Goal: Transaction & Acquisition: Purchase product/service

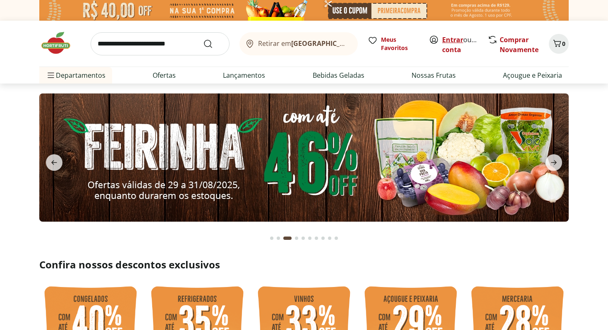
click at [450, 38] on link "Entrar" at bounding box center [452, 39] width 21 height 9
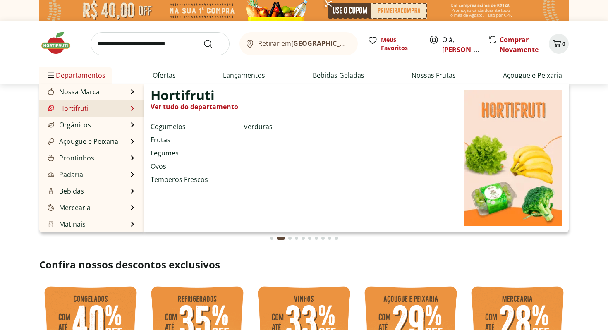
click at [177, 106] on link "Ver tudo do departamento" at bounding box center [194, 107] width 88 height 10
select select "**********"
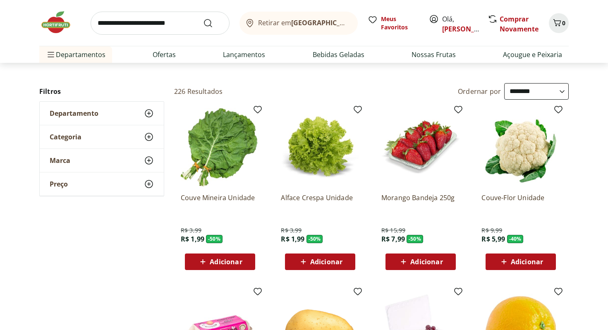
scroll to position [69, 0]
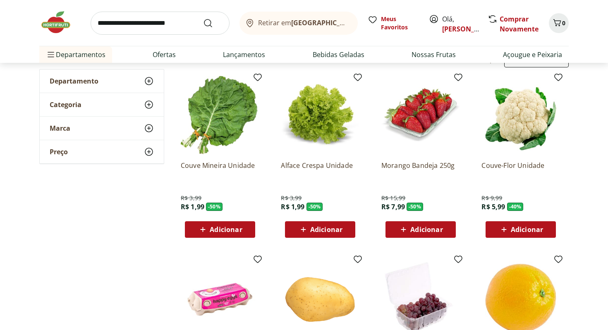
click at [235, 226] on span "Adicionar" at bounding box center [226, 229] width 32 height 7
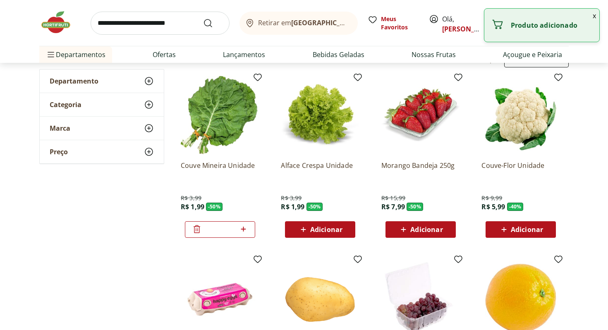
click at [242, 229] on icon at bounding box center [243, 229] width 5 height 5
type input "*"
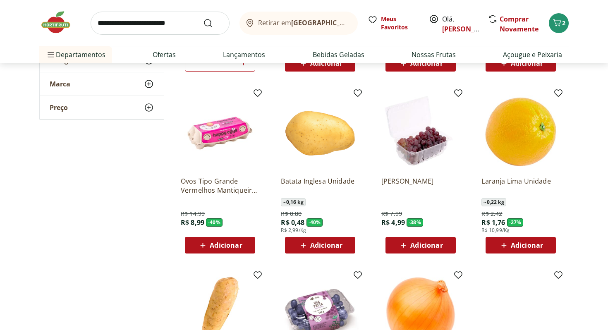
scroll to position [245, 0]
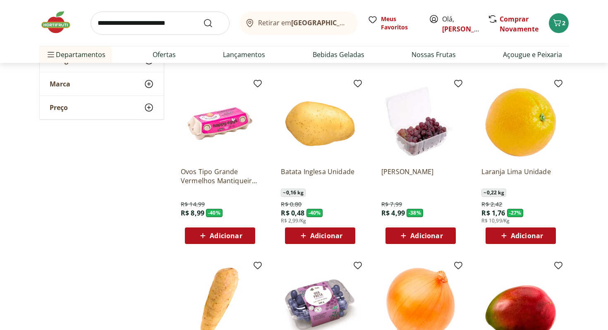
click at [240, 236] on span "Adicionar" at bounding box center [226, 235] width 32 height 7
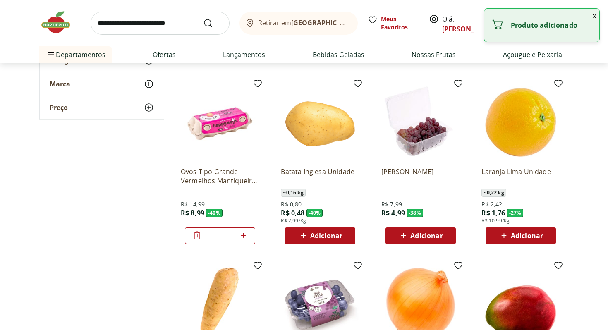
click at [244, 235] on icon at bounding box center [243, 235] width 5 height 5
type input "*"
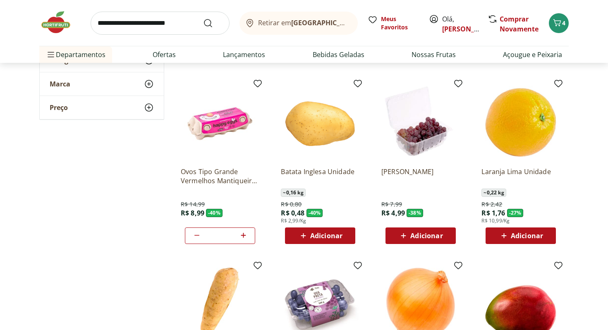
click at [336, 233] on span "Adicionar" at bounding box center [326, 235] width 32 height 7
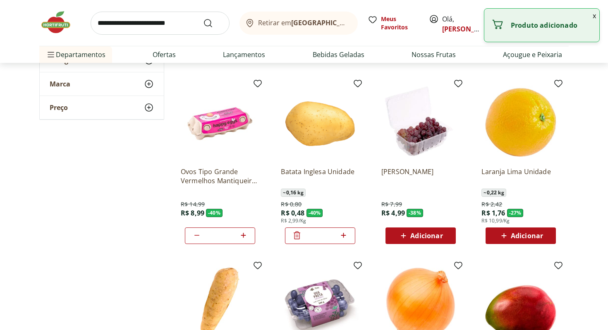
click at [344, 234] on icon at bounding box center [343, 235] width 10 height 10
type input "*"
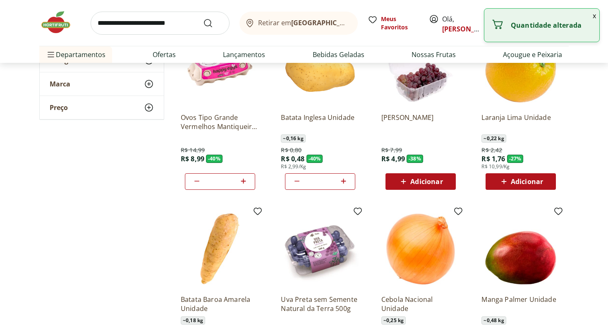
scroll to position [362, 0]
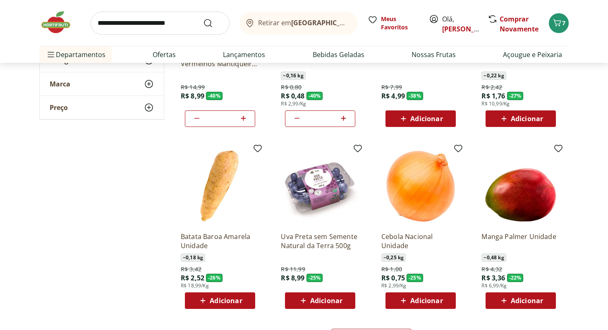
click at [236, 299] on span "Adicionar" at bounding box center [226, 300] width 32 height 7
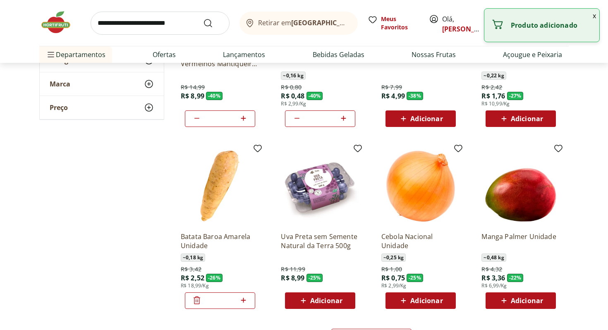
click at [243, 298] on icon at bounding box center [243, 300] width 5 height 5
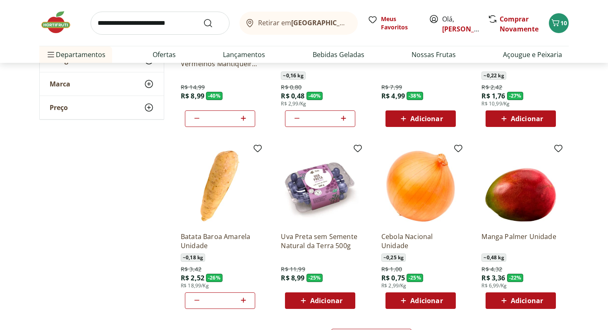
click at [243, 299] on icon at bounding box center [243, 300] width 5 height 5
type input "*"
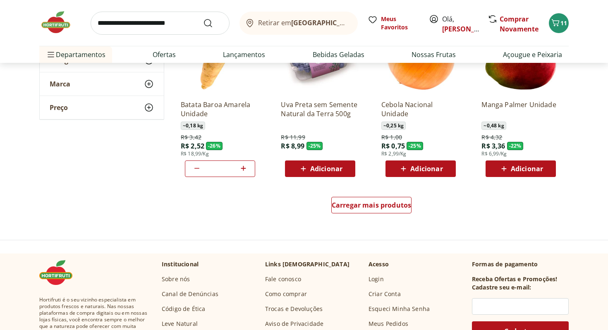
scroll to position [495, 0]
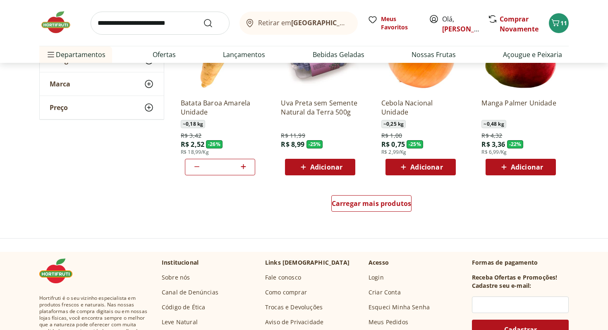
click at [420, 165] on span "Adicionar" at bounding box center [426, 167] width 32 height 7
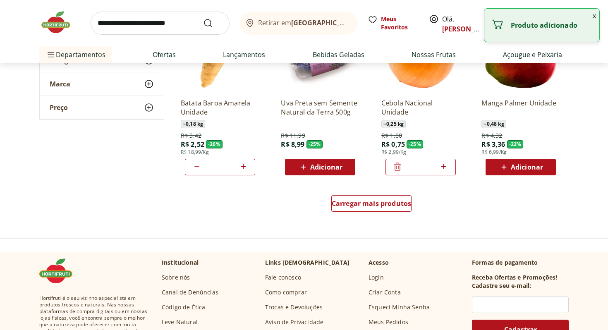
click at [445, 166] on icon at bounding box center [443, 167] width 10 height 10
type input "*"
click at [513, 165] on span "Adicionar" at bounding box center [527, 167] width 32 height 7
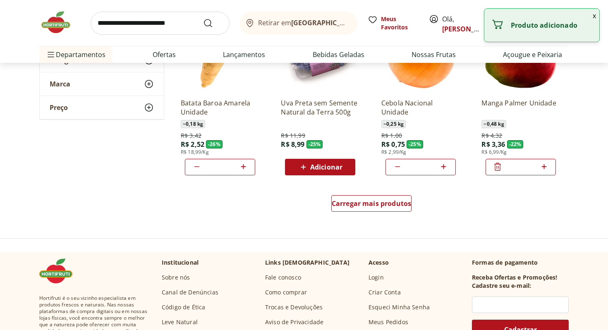
click at [543, 166] on icon at bounding box center [544, 167] width 10 height 10
type input "*"
click at [374, 202] on span "Carregar mais produtos" at bounding box center [372, 203] width 80 height 7
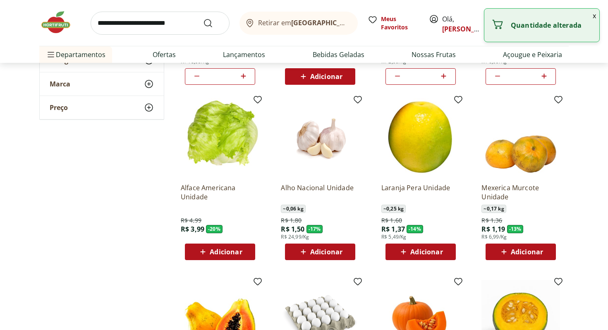
scroll to position [634, 0]
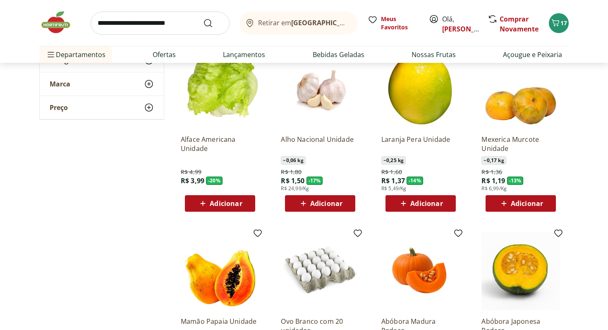
click at [220, 206] on span "Adicionar" at bounding box center [226, 203] width 32 height 7
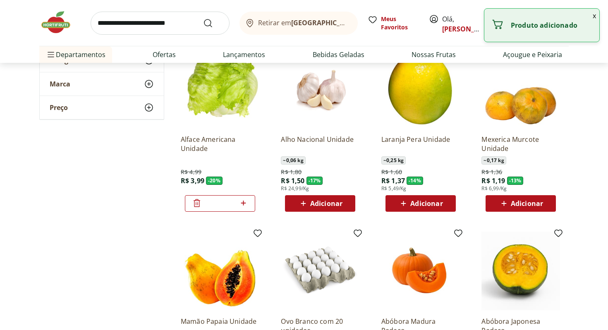
click at [322, 201] on span "Adicionar" at bounding box center [326, 203] width 32 height 7
click at [344, 200] on icon at bounding box center [343, 203] width 10 height 10
type input "*"
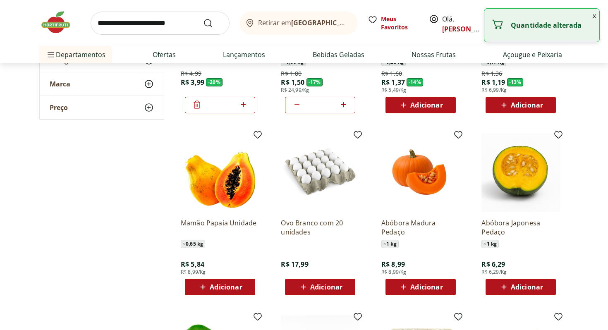
scroll to position [753, 0]
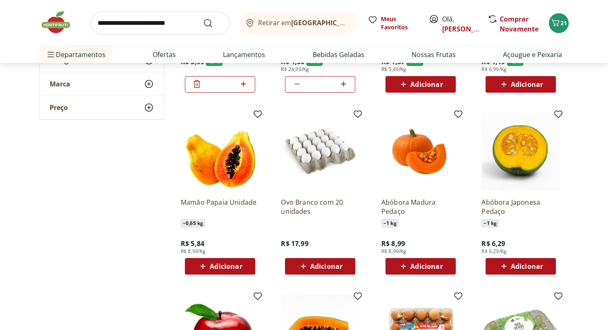
click at [227, 264] on span "Adicionar" at bounding box center [226, 266] width 32 height 7
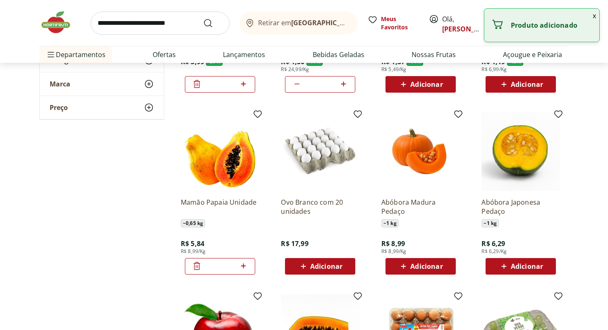
click at [243, 266] on icon at bounding box center [243, 265] width 5 height 5
type input "*"
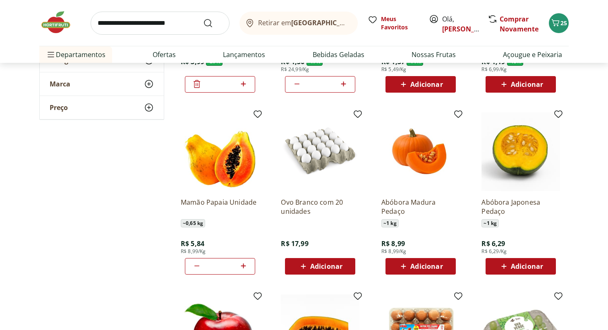
click at [429, 265] on span "Adicionar" at bounding box center [426, 266] width 32 height 7
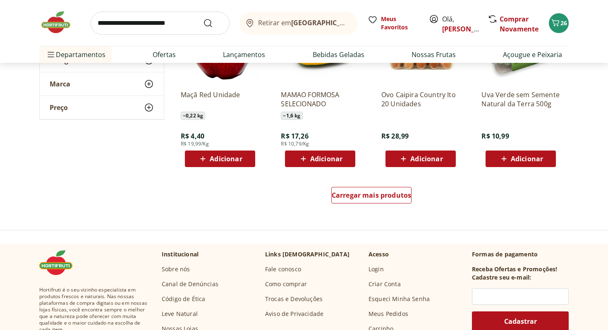
scroll to position [1084, 0]
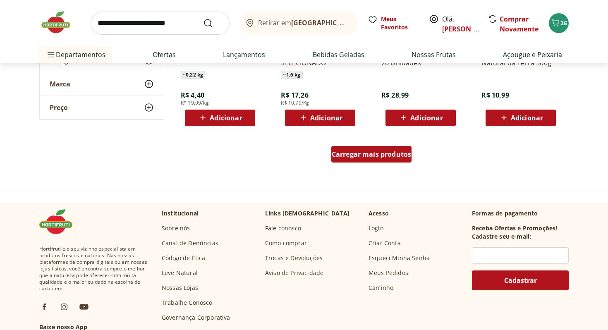
click at [363, 158] on span "Carregar mais produtos" at bounding box center [372, 154] width 80 height 7
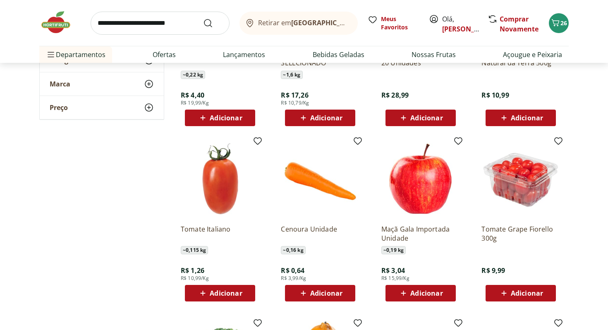
click at [220, 293] on span "Adicionar" at bounding box center [226, 293] width 32 height 7
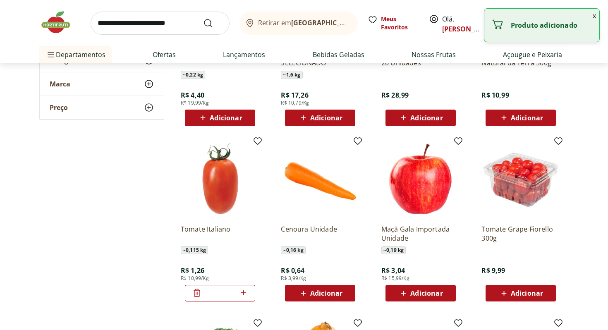
click at [244, 291] on icon at bounding box center [243, 293] width 10 height 10
type input "*"
click at [339, 291] on span "Adicionar" at bounding box center [326, 293] width 32 height 7
click at [511, 293] on span "Adicionar" at bounding box center [527, 293] width 32 height 7
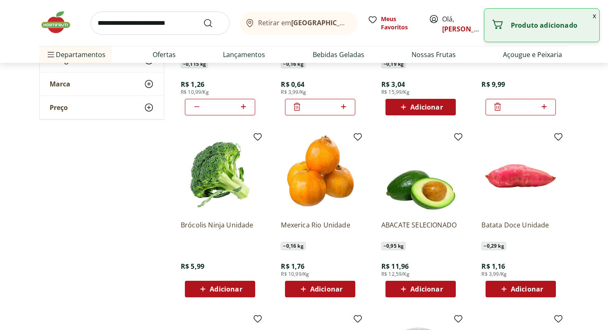
scroll to position [1272, 0]
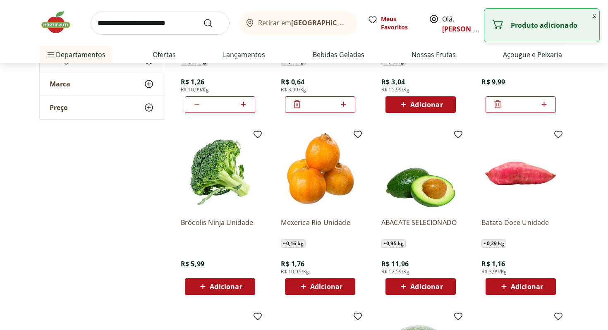
click at [233, 288] on span "Adicionar" at bounding box center [226, 286] width 32 height 7
click at [415, 284] on span "Adicionar" at bounding box center [426, 286] width 32 height 7
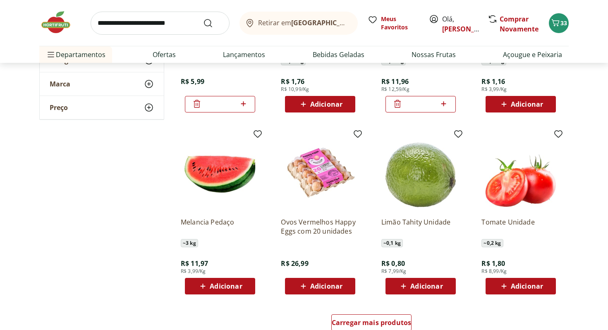
scroll to position [1460, 0]
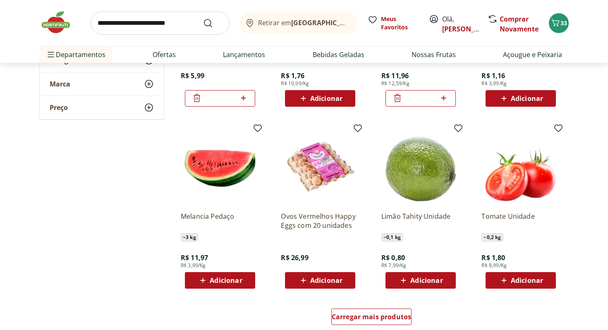
click at [512, 277] on span "Adicionar" at bounding box center [527, 280] width 32 height 7
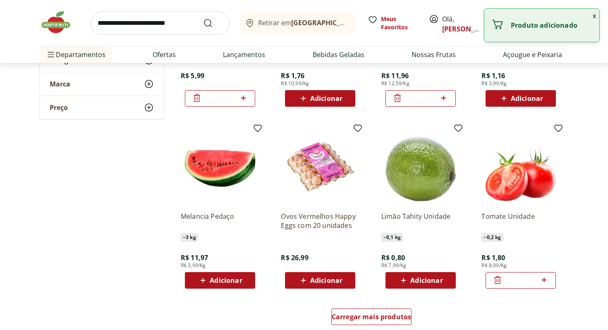
click at [545, 279] on icon at bounding box center [544, 280] width 10 height 10
type input "*"
click at [387, 313] on span "Carregar mais produtos" at bounding box center [372, 316] width 80 height 7
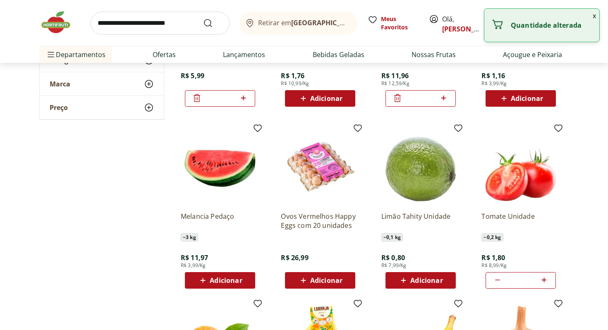
click at [410, 281] on span "Adicionar" at bounding box center [420, 280] width 44 height 10
click at [444, 277] on icon at bounding box center [443, 280] width 10 height 10
type input "*"
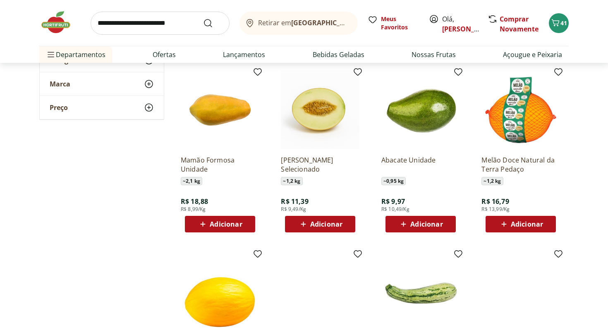
scroll to position [1903, 0]
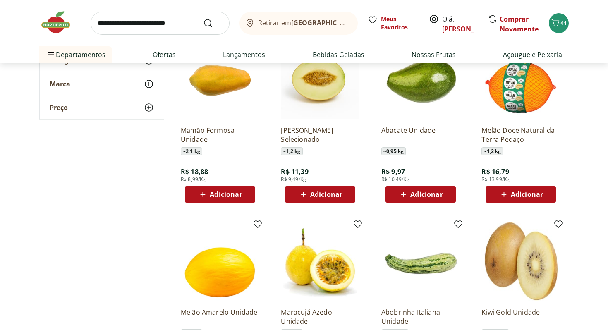
click at [243, 196] on div "Adicionar" at bounding box center [219, 194] width 57 height 15
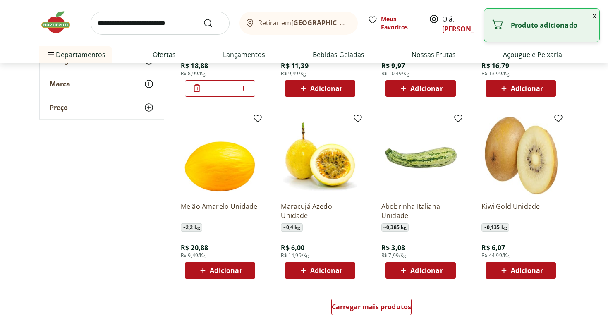
scroll to position [2015, 0]
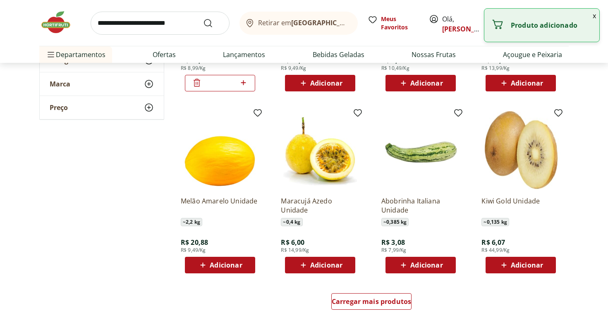
click at [410, 262] on span "Adicionar" at bounding box center [426, 265] width 32 height 7
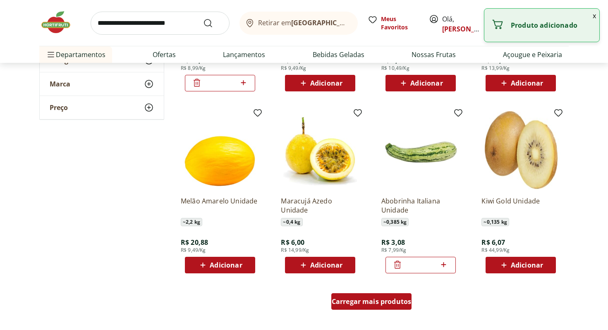
click at [383, 305] on span "Carregar mais produtos" at bounding box center [372, 301] width 80 height 7
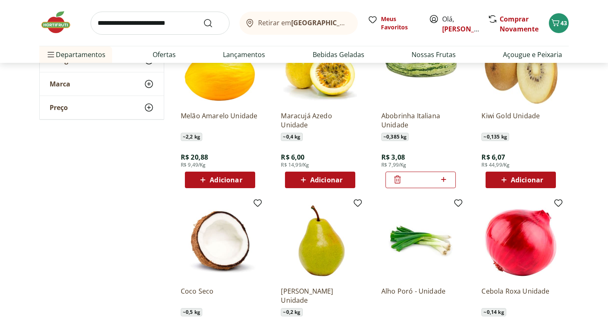
scroll to position [2184, 0]
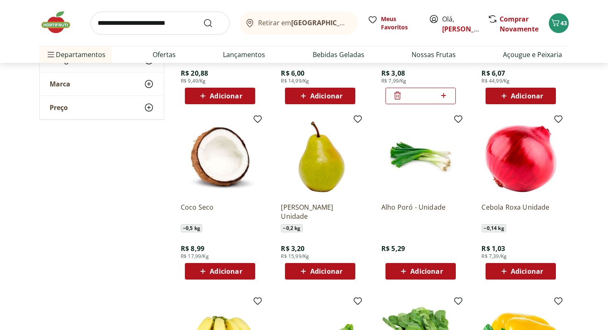
click at [428, 272] on span "Adicionar" at bounding box center [426, 271] width 32 height 7
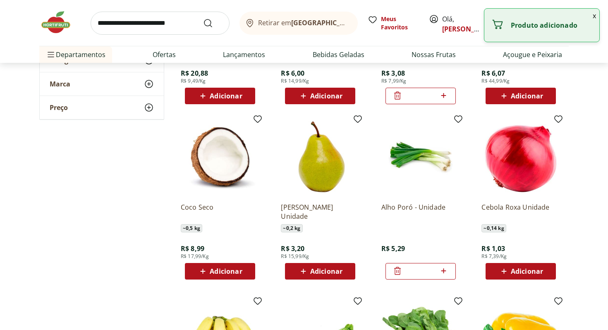
click at [511, 271] on span "Adicionar" at bounding box center [527, 271] width 32 height 7
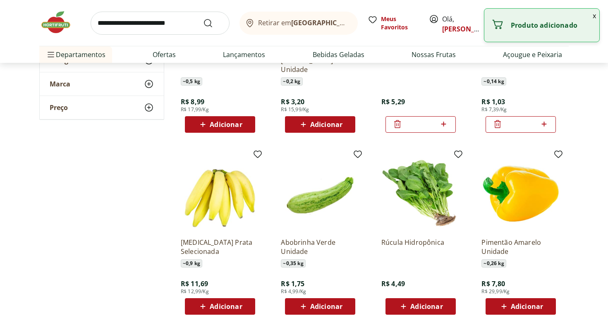
scroll to position [2342, 0]
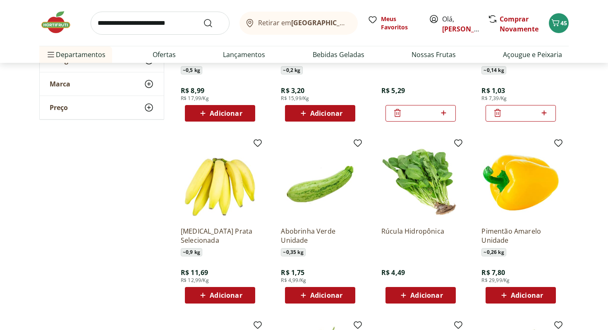
click at [234, 292] on span "Adicionar" at bounding box center [226, 295] width 32 height 7
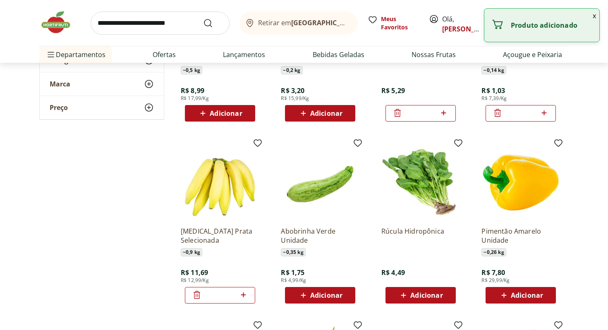
click at [244, 293] on icon at bounding box center [243, 295] width 10 height 10
type input "*"
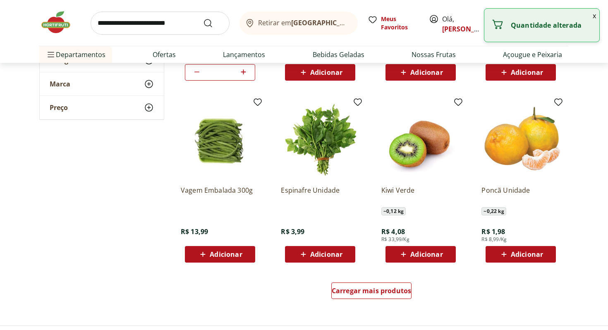
scroll to position [2565, 0]
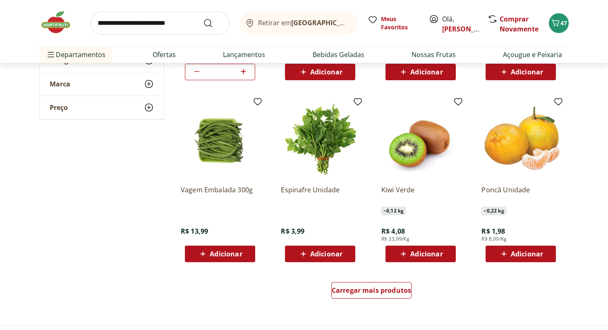
click at [315, 251] on span "Adicionar" at bounding box center [326, 254] width 32 height 7
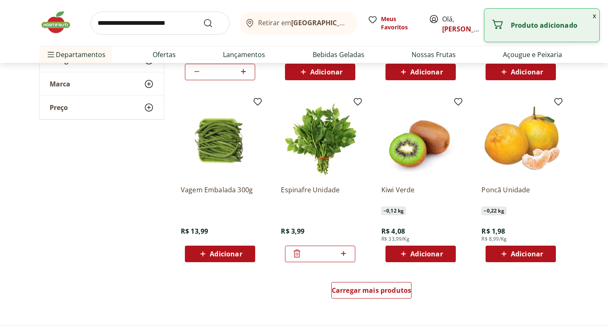
click at [342, 252] on icon at bounding box center [343, 253] width 10 height 10
type input "*"
click at [380, 287] on span "Carregar mais produtos" at bounding box center [372, 290] width 80 height 7
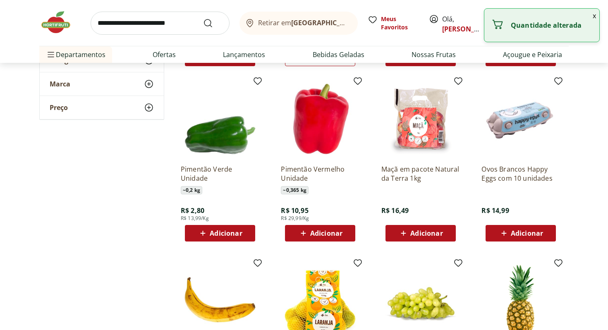
scroll to position [2766, 0]
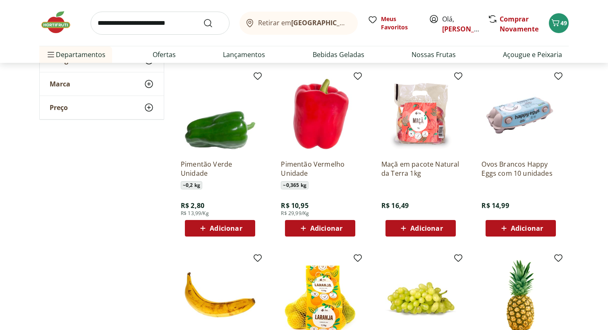
click at [222, 226] on span "Adicionar" at bounding box center [226, 228] width 32 height 7
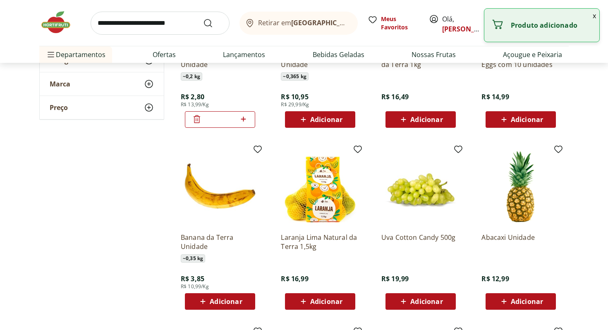
scroll to position [2881, 0]
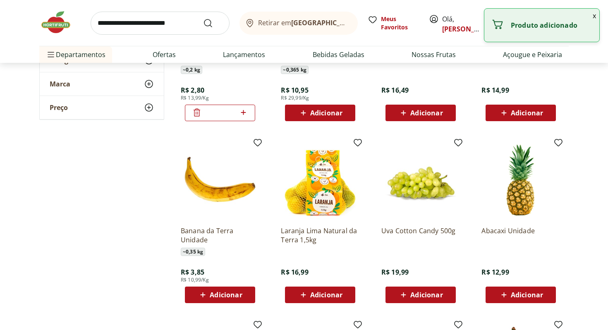
click at [228, 294] on span "Adicionar" at bounding box center [226, 294] width 32 height 7
click at [244, 294] on icon at bounding box center [243, 294] width 10 height 10
type input "*"
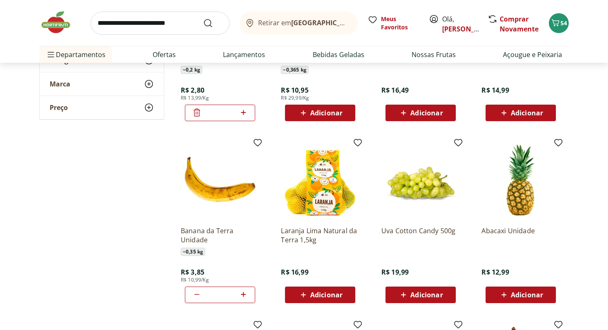
click at [422, 294] on span "Adicionar" at bounding box center [426, 294] width 32 height 7
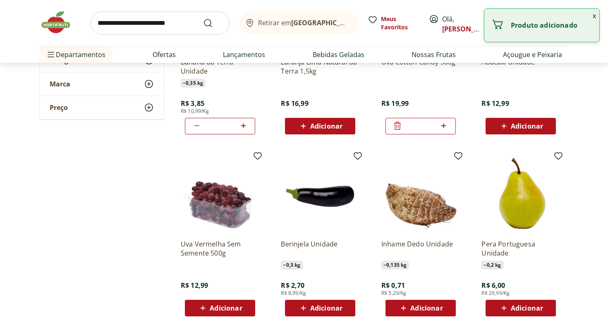
scroll to position [3056, 0]
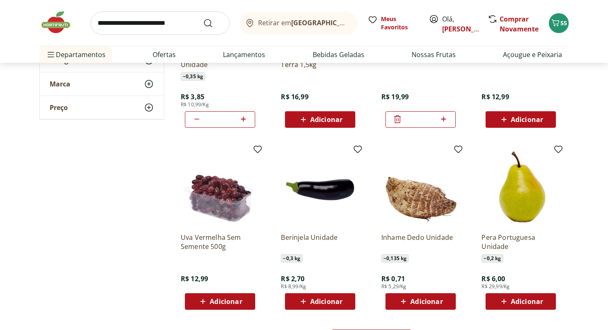
click at [332, 300] on span "Adicionar" at bounding box center [326, 301] width 32 height 7
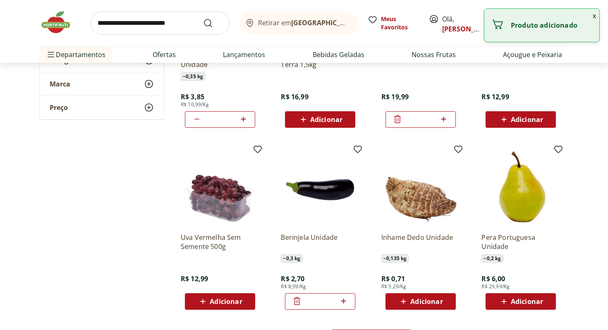
click at [342, 300] on icon at bounding box center [343, 301] width 10 height 10
type input "*"
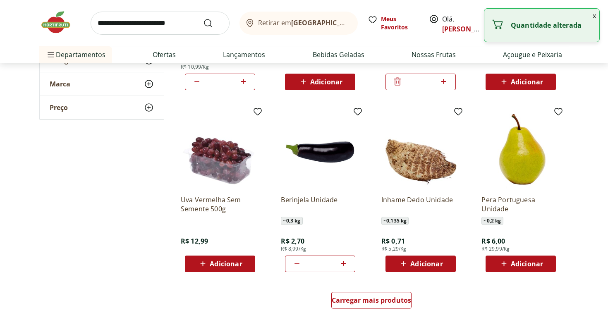
scroll to position [3141, 0]
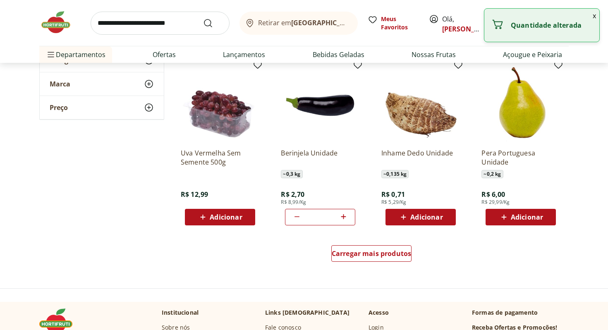
click at [525, 214] on span "Adicionar" at bounding box center [527, 217] width 32 height 7
click at [542, 217] on icon at bounding box center [544, 217] width 10 height 10
type input "*"
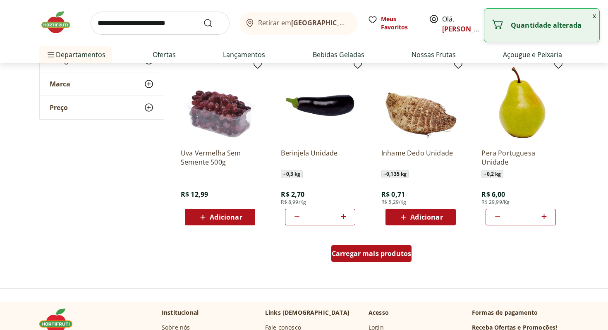
click at [392, 254] on span "Carregar mais produtos" at bounding box center [372, 253] width 80 height 7
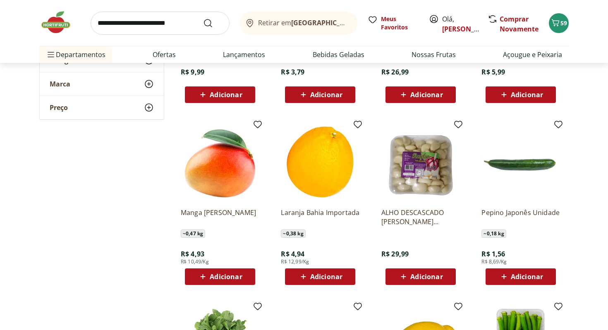
scroll to position [3464, 0]
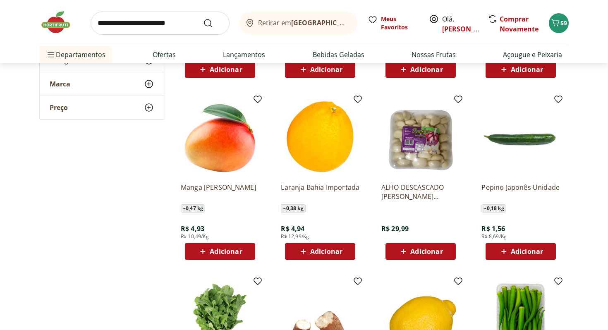
click at [225, 248] on span "Adicionar" at bounding box center [226, 251] width 32 height 7
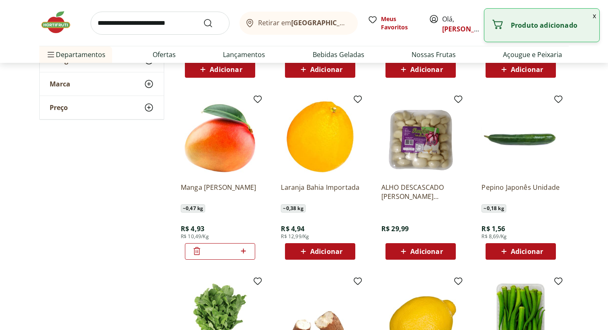
click at [244, 248] on icon at bounding box center [243, 251] width 10 height 10
type input "*"
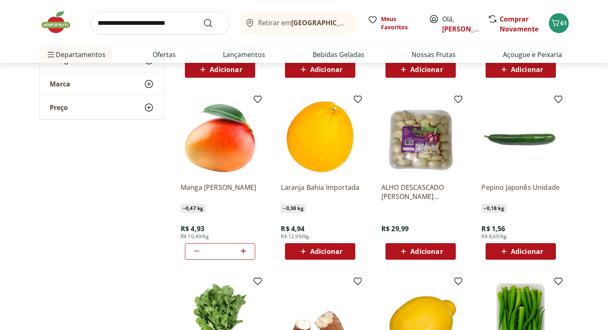
click at [418, 253] on span "Adicionar" at bounding box center [426, 251] width 32 height 7
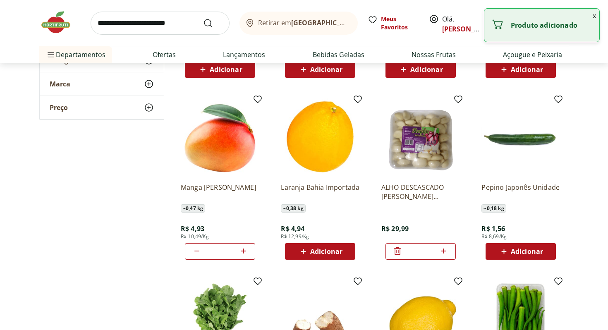
click at [526, 250] on span "Adicionar" at bounding box center [527, 251] width 32 height 7
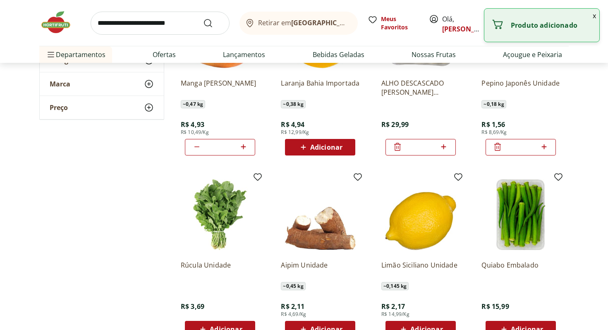
scroll to position [3604, 0]
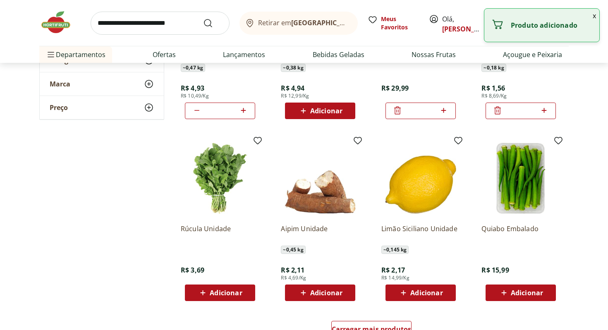
click at [511, 293] on span "Adicionar" at bounding box center [527, 292] width 32 height 7
click at [226, 289] on span "Adicionar" at bounding box center [226, 292] width 32 height 7
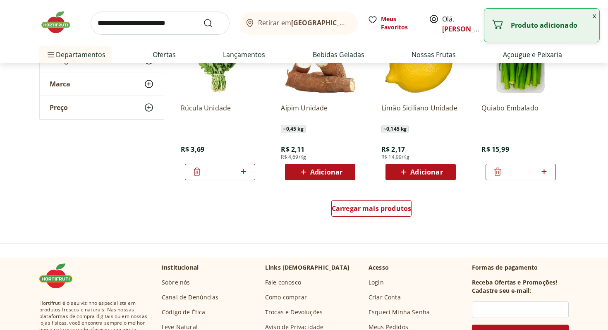
scroll to position [3743, 0]
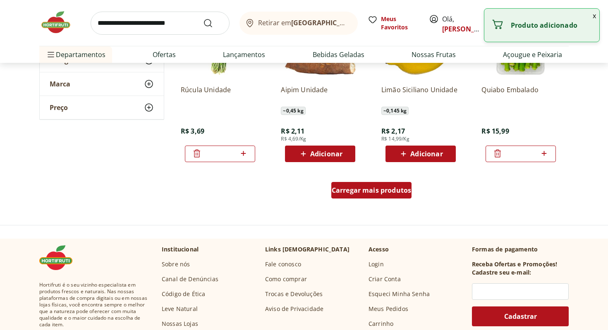
click at [358, 187] on span "Carregar mais produtos" at bounding box center [372, 190] width 80 height 7
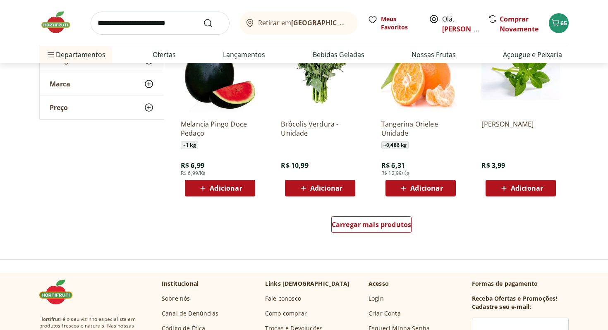
scroll to position [4261, 0]
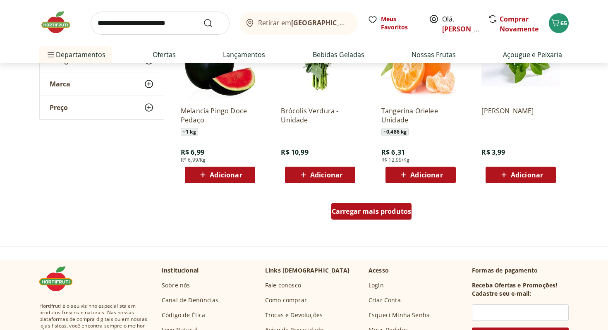
click at [394, 215] on span "Carregar mais produtos" at bounding box center [372, 211] width 80 height 7
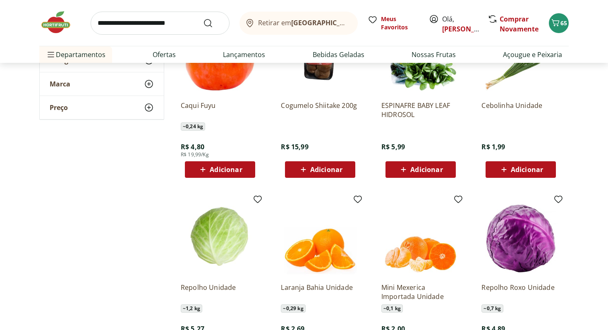
scroll to position [4457, 0]
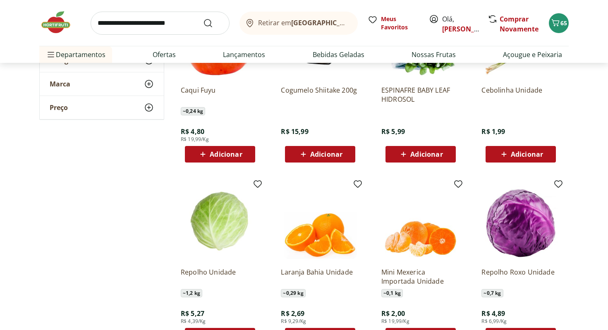
click at [501, 155] on icon at bounding box center [504, 154] width 10 height 10
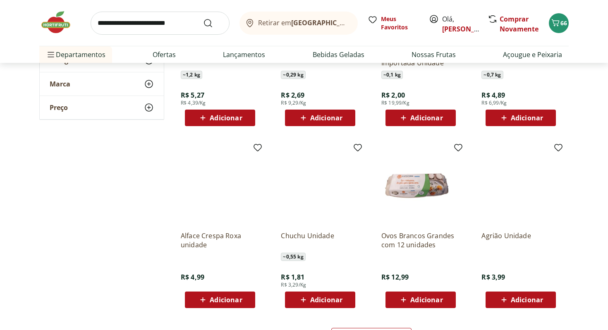
scroll to position [4731, 0]
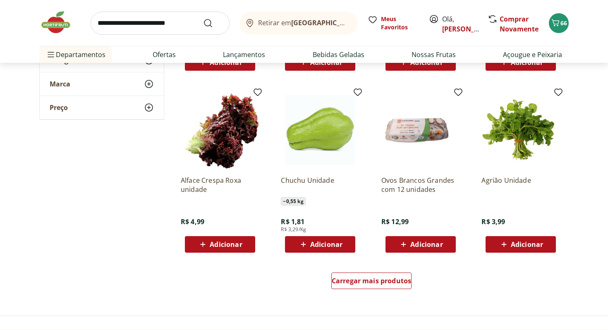
click at [344, 244] on div "Adicionar" at bounding box center [319, 244] width 57 height 15
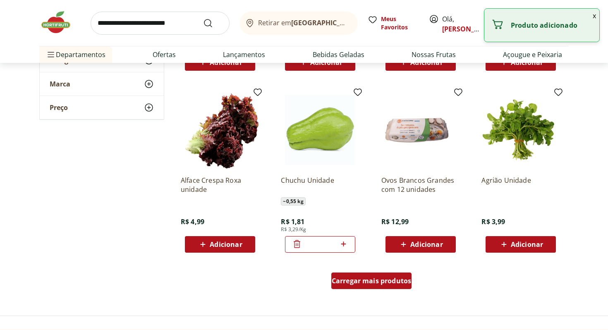
click at [383, 281] on span "Carregar mais produtos" at bounding box center [372, 280] width 80 height 7
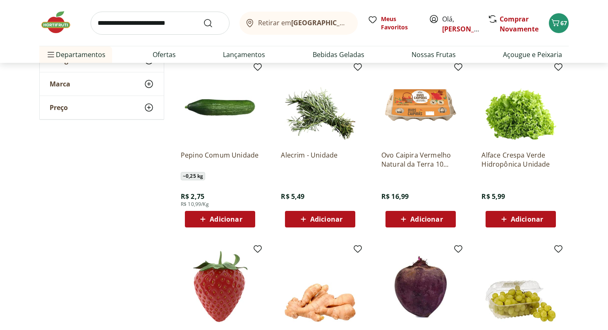
scroll to position [4937, 0]
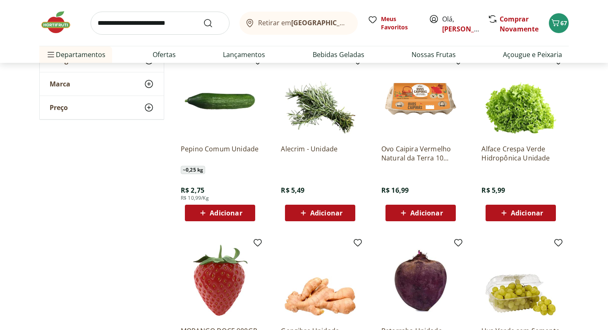
click at [336, 211] on span "Adicionar" at bounding box center [326, 213] width 32 height 7
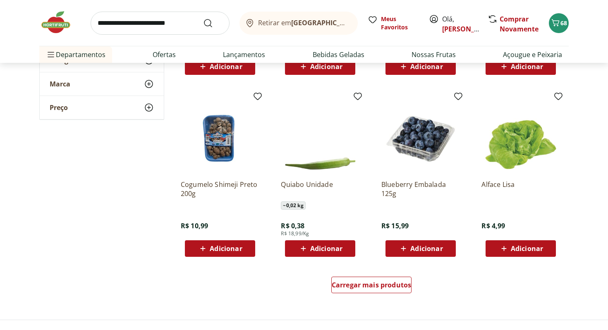
scroll to position [5302, 0]
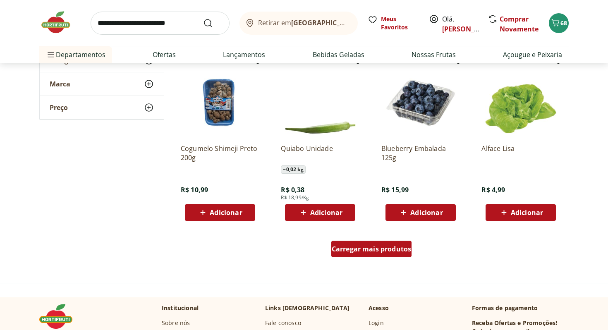
click at [344, 249] on span "Carregar mais produtos" at bounding box center [372, 249] width 80 height 7
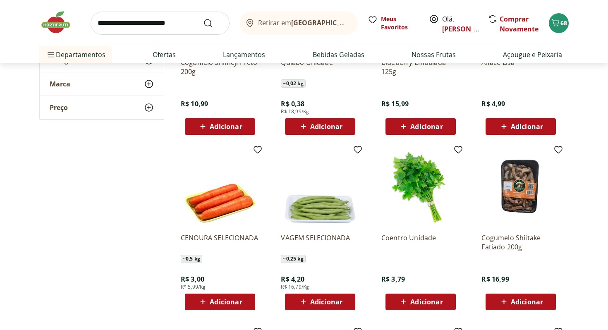
scroll to position [5452, 0]
